Goal: Information Seeking & Learning: Learn about a topic

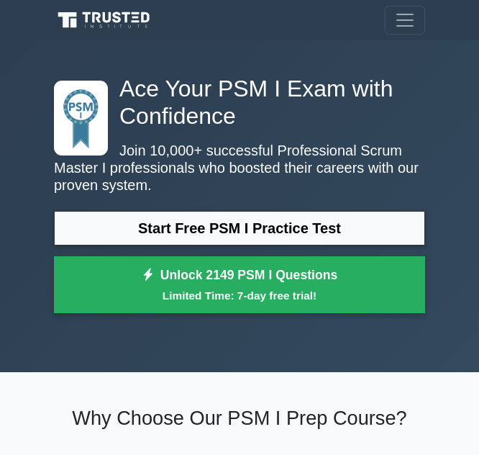
click at [162, 94] on h1 "Ace Your PSM I Exam with Confidence" at bounding box center [239, 102] width 371 height 55
